Goal: Find specific page/section: Find specific page/section

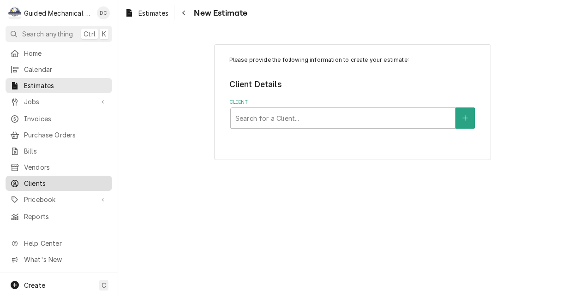
click at [46, 178] on span "Clients" at bounding box center [65, 183] width 83 height 10
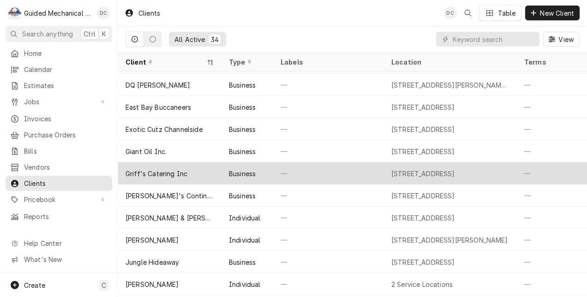
scroll to position [112, 0]
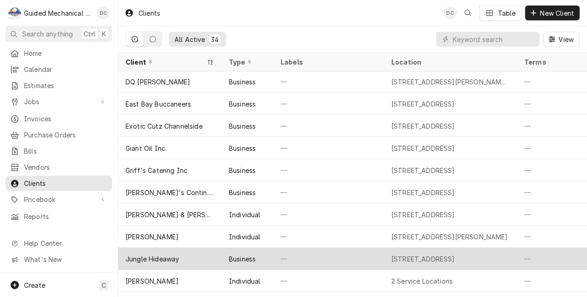
drag, startPoint x: 168, startPoint y: 257, endPoint x: 172, endPoint y: 256, distance: 4.7
click at [168, 257] on div "Jungle Hideaway" at bounding box center [152, 259] width 54 height 10
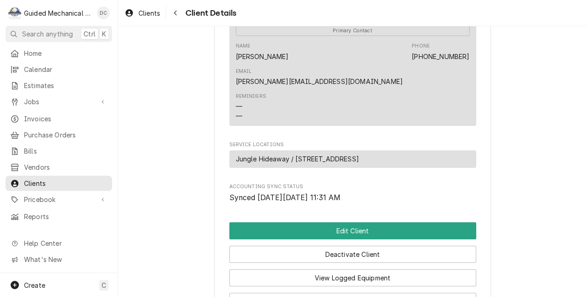
scroll to position [323, 0]
